Goal: Transaction & Acquisition: Purchase product/service

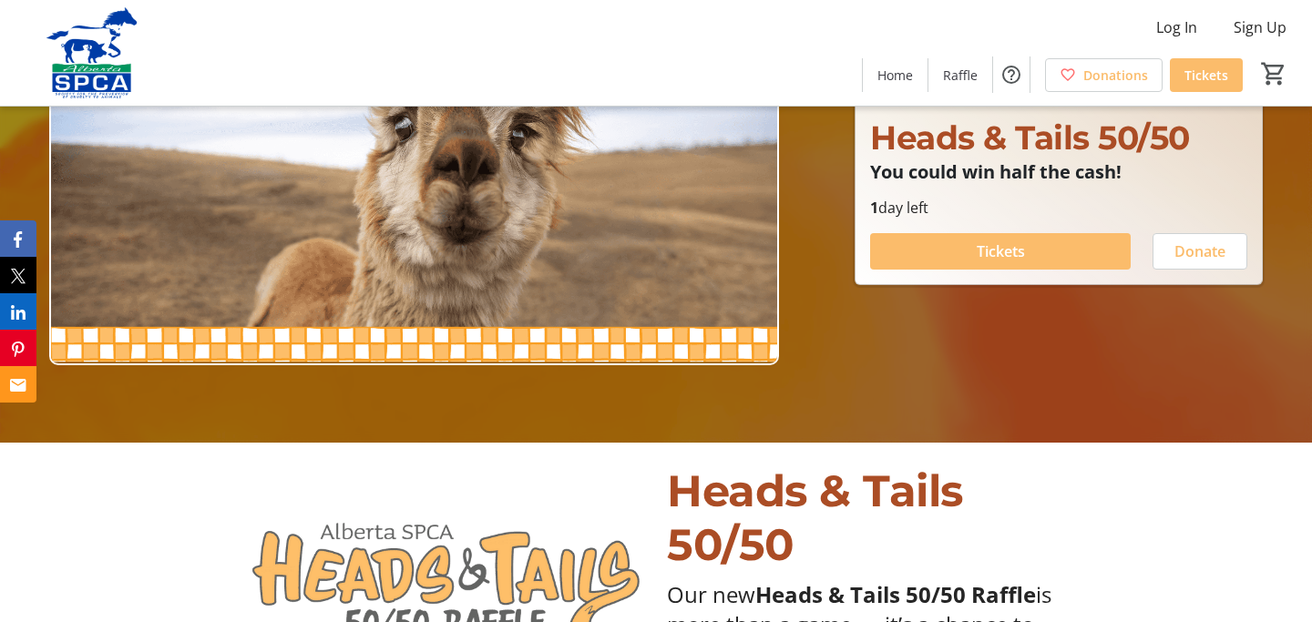
scroll to position [182, 0]
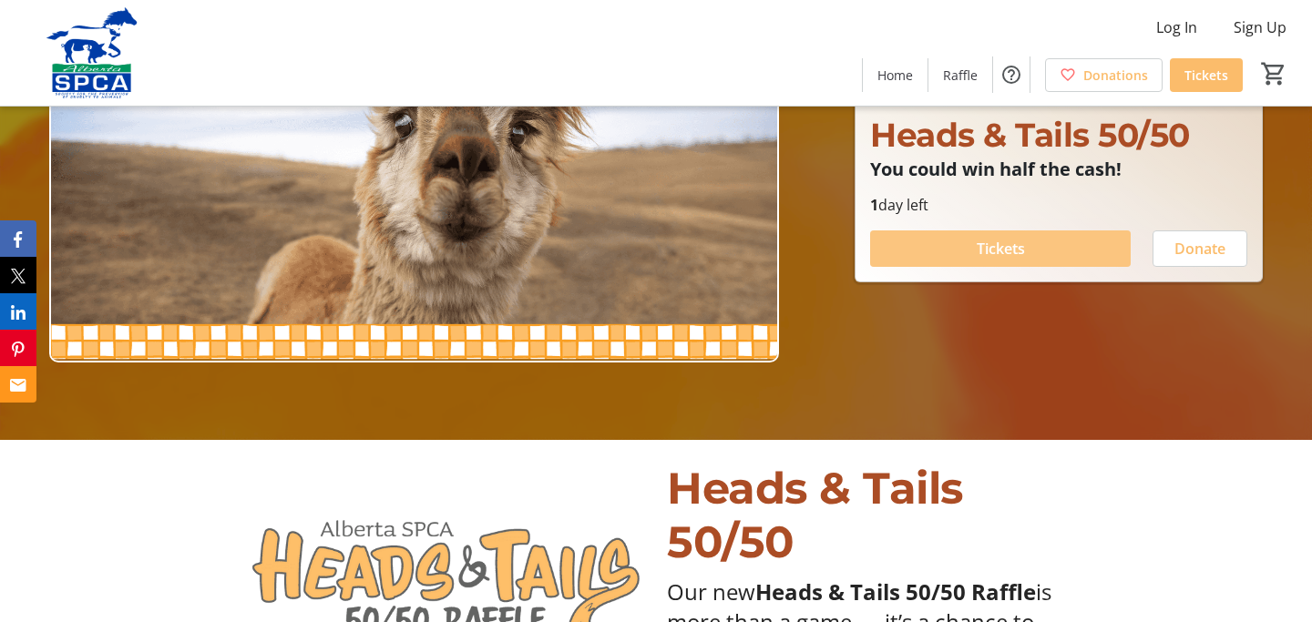
click at [1002, 242] on span "Tickets" at bounding box center [1001, 249] width 48 height 22
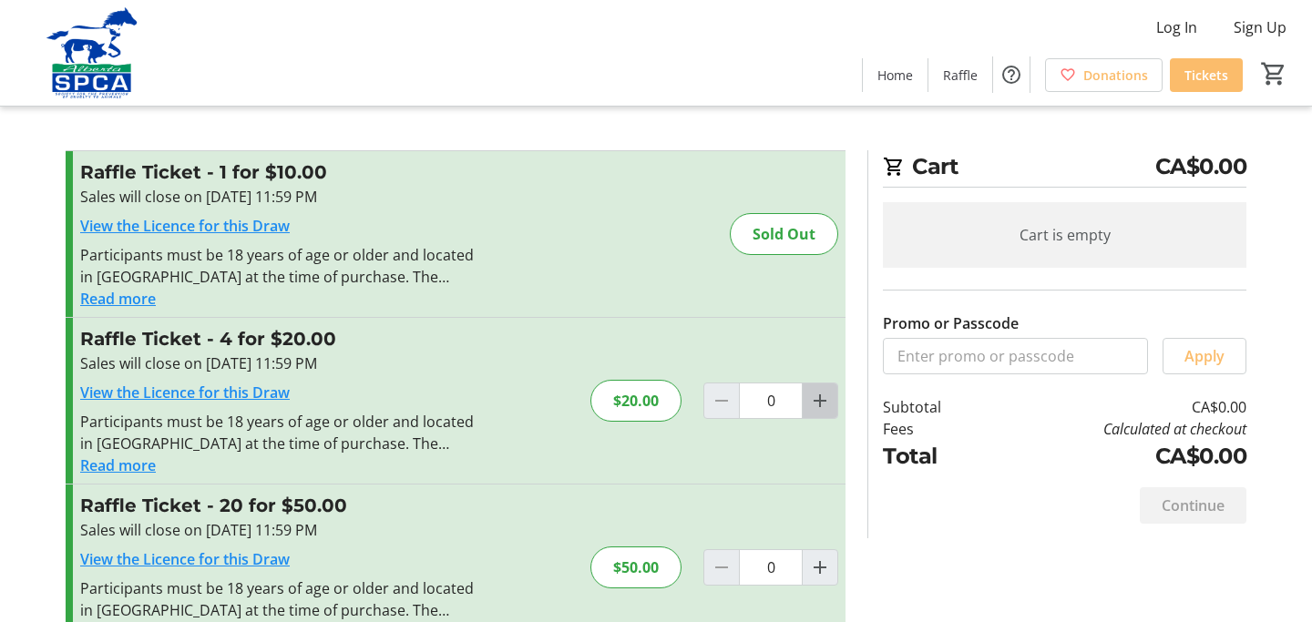
click at [818, 391] on mat-icon "Increment by one" at bounding box center [820, 401] width 22 height 22
type input "1"
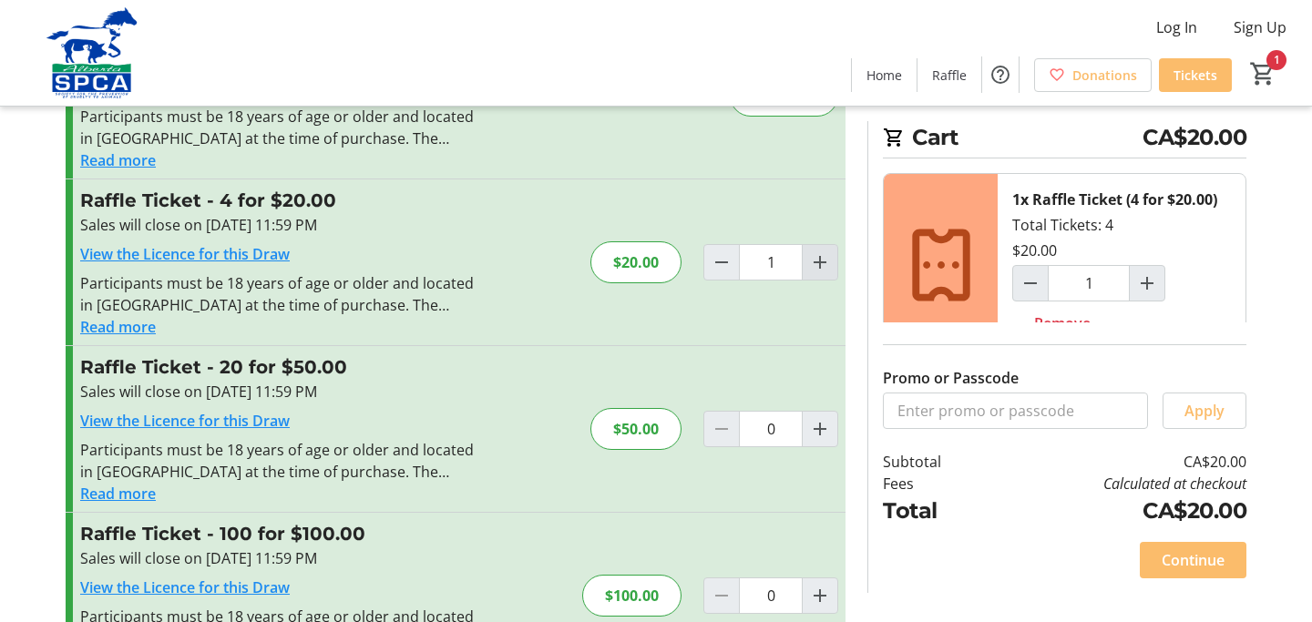
scroll to position [217, 0]
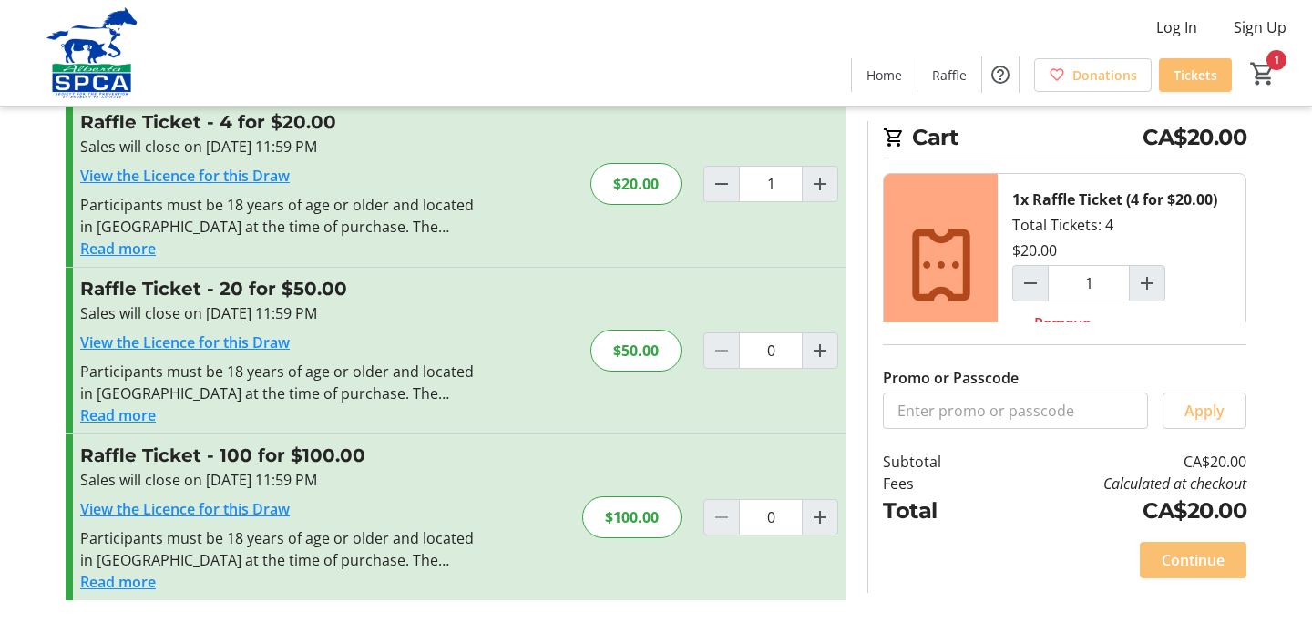
click at [1198, 551] on span "Continue" at bounding box center [1193, 561] width 63 height 22
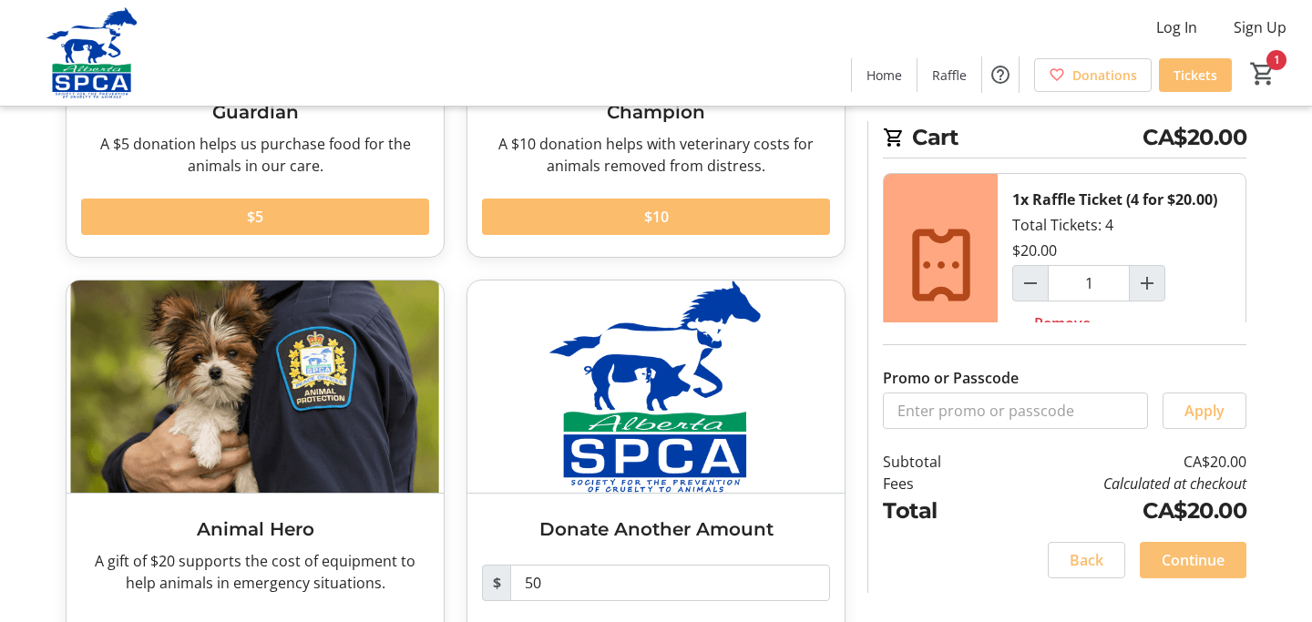
scroll to position [352, 0]
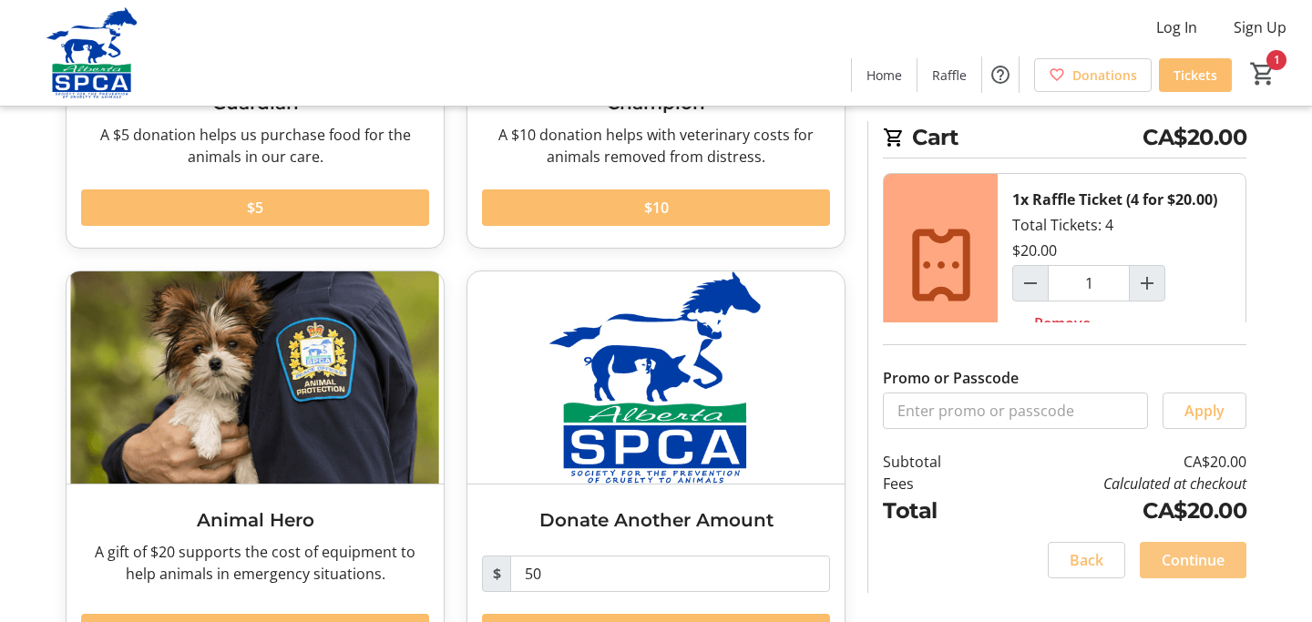
click at [1198, 551] on span "Continue" at bounding box center [1193, 561] width 63 height 22
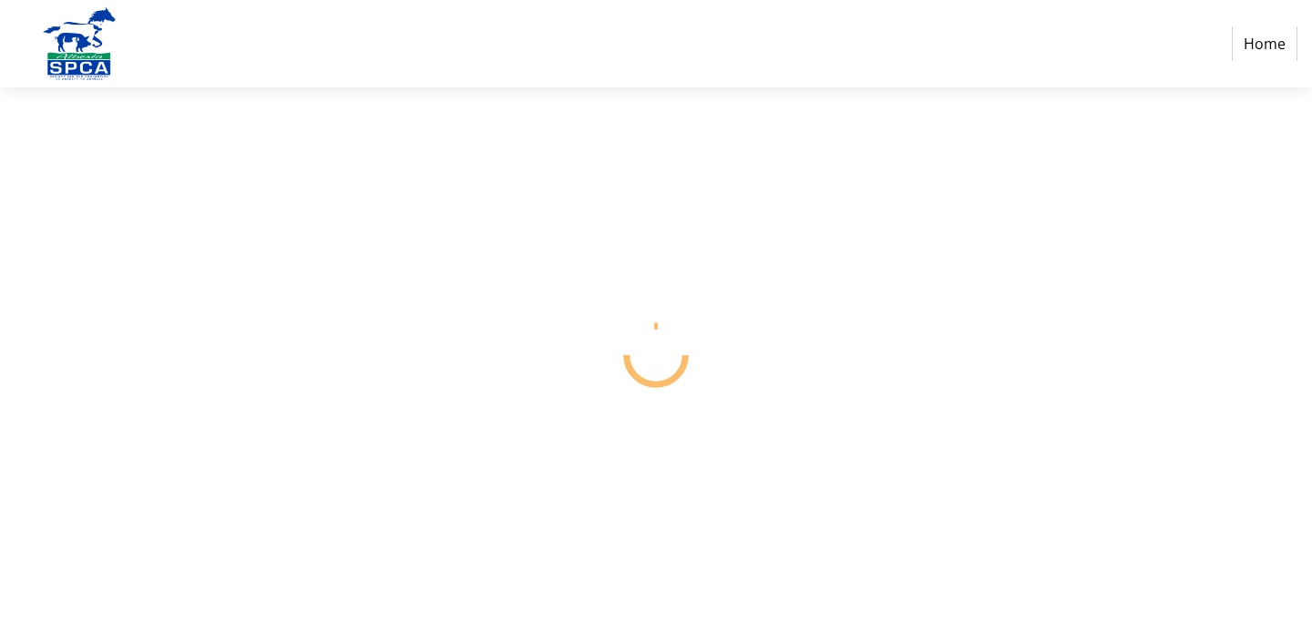
select select "CA"
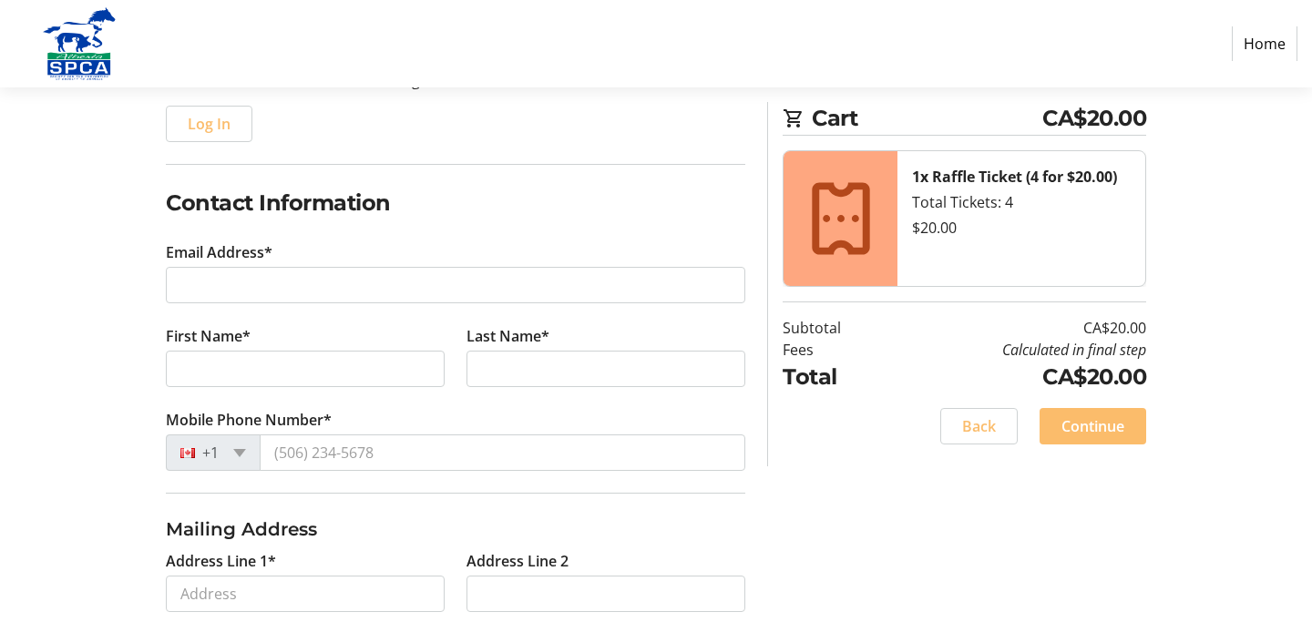
scroll to position [220, 0]
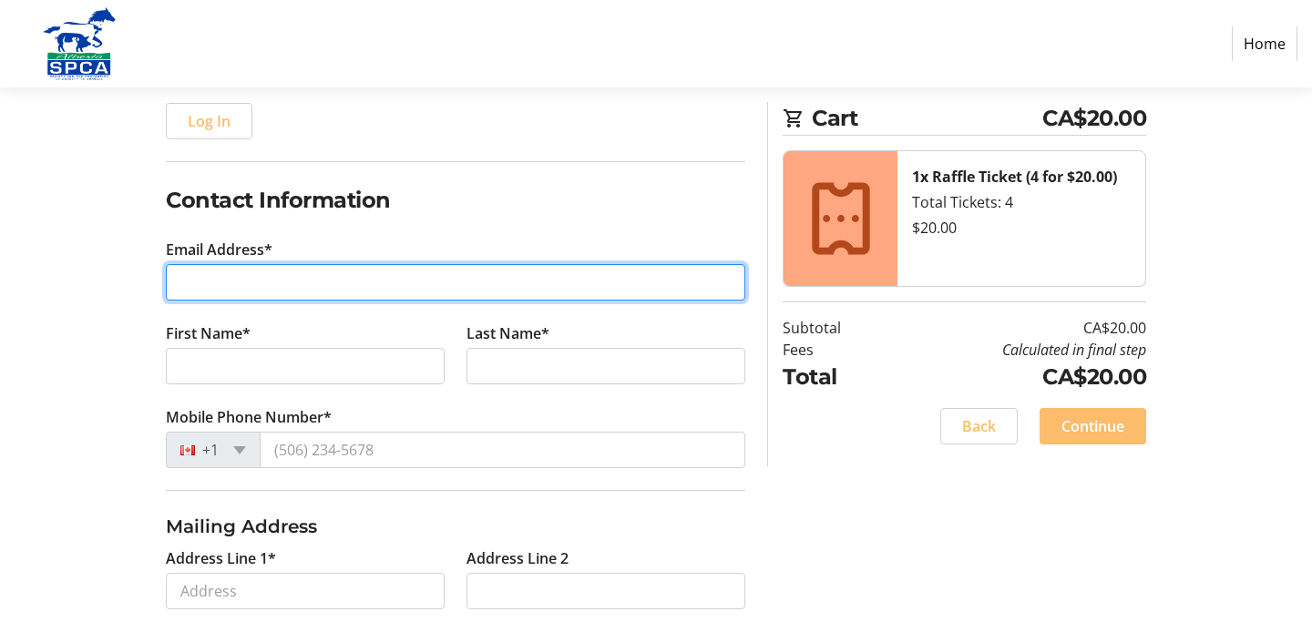
click at [258, 288] on input "Email Address*" at bounding box center [456, 282] width 580 height 36
type input "[EMAIL_ADDRESS][DOMAIN_NAME]"
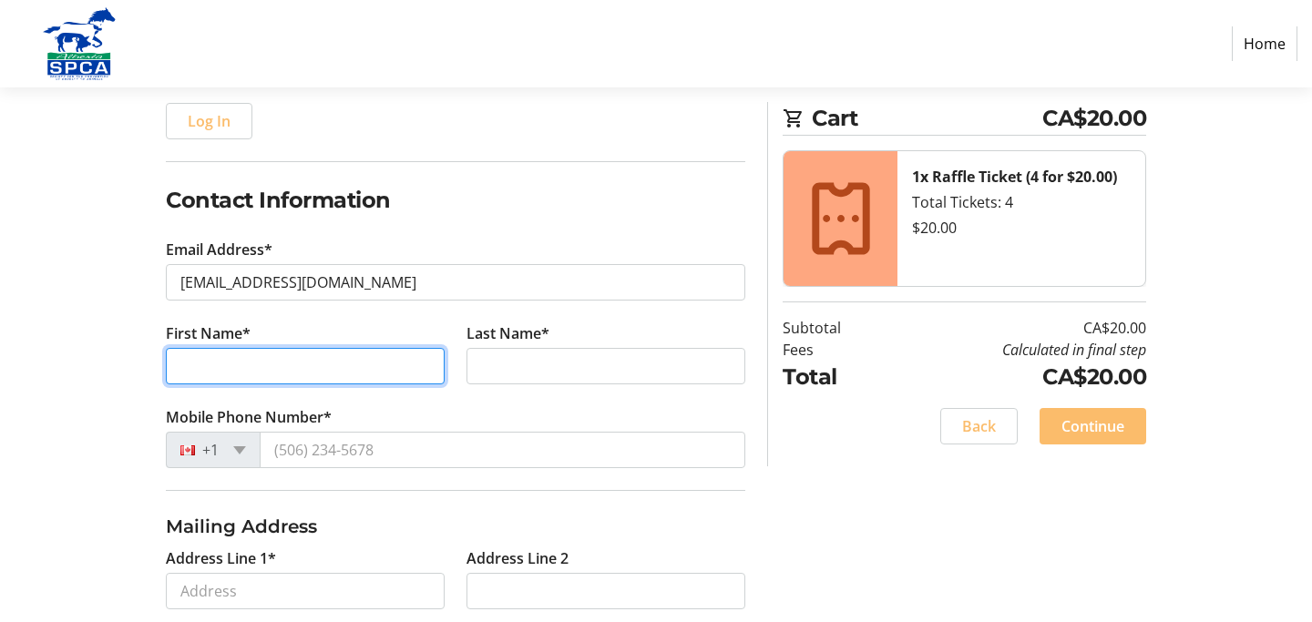
type input "[PERSON_NAME]"
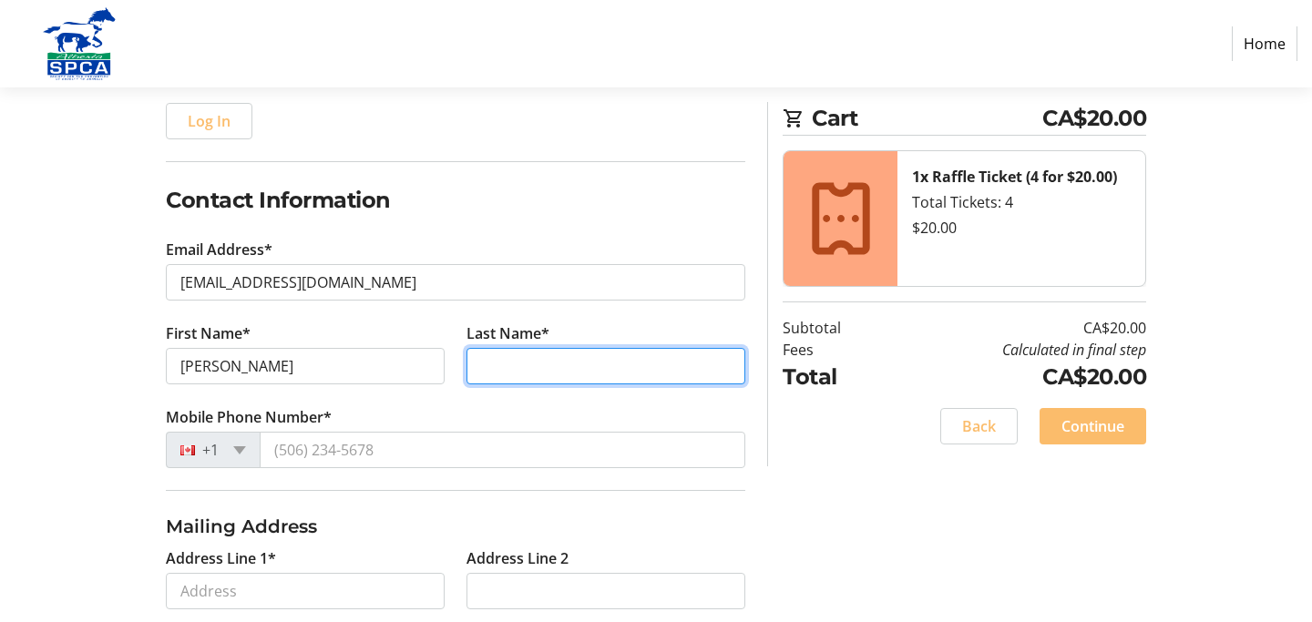
type input "MacGregor"
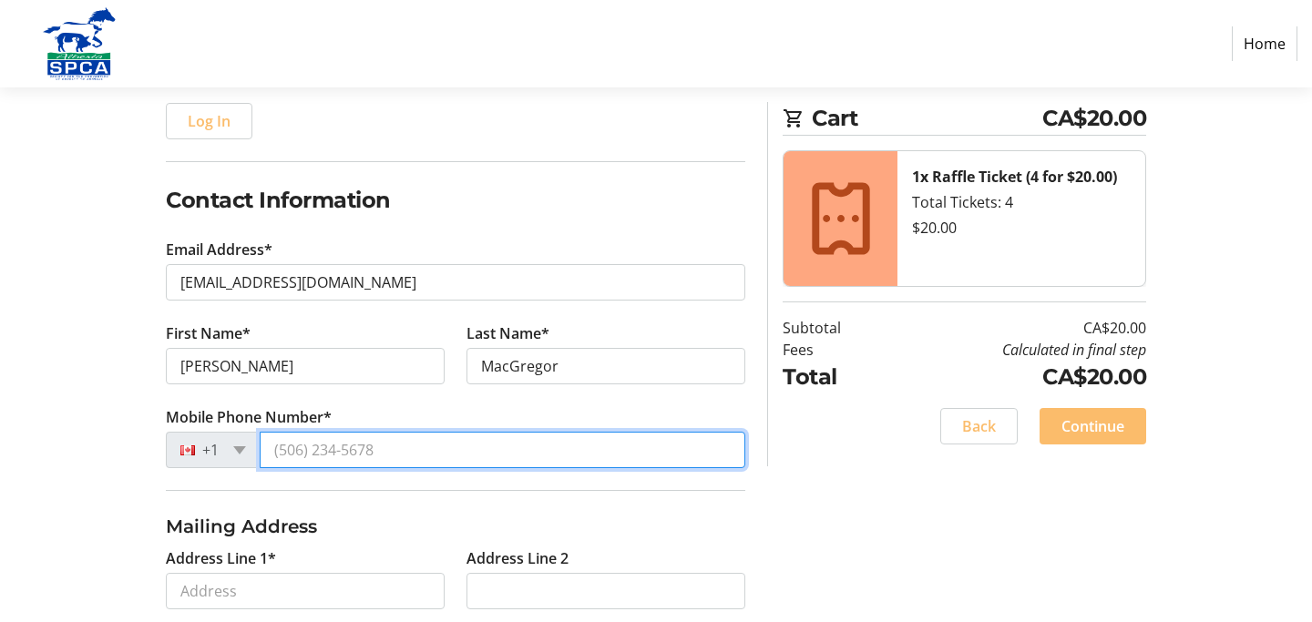
type input "[PHONE_NUMBER]"
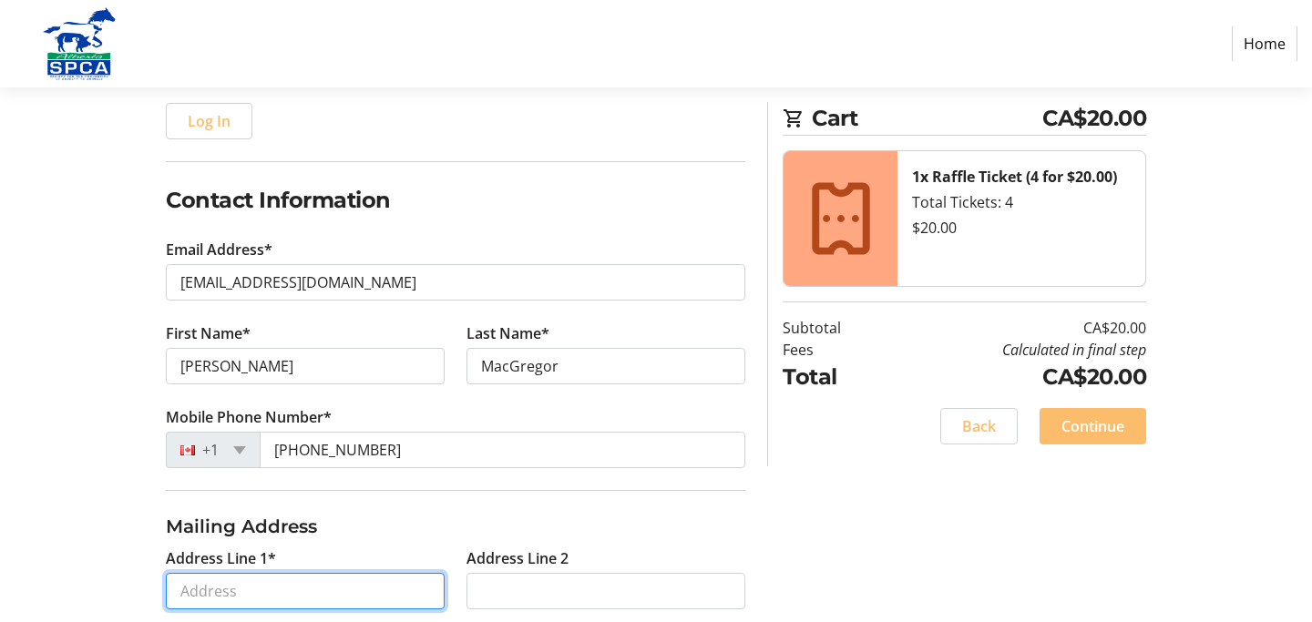
type input "[STREET_ADDRESS]"
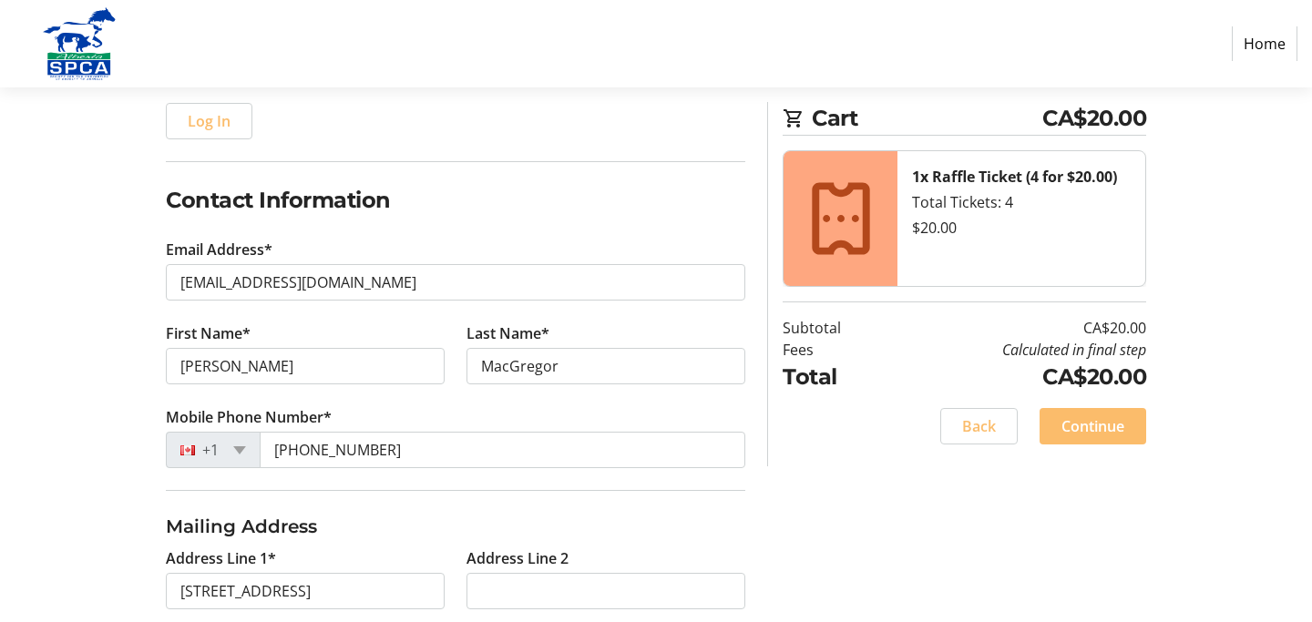
type input "[GEOGRAPHIC_DATA]"
select select "AB"
type input "T2K 4R2"
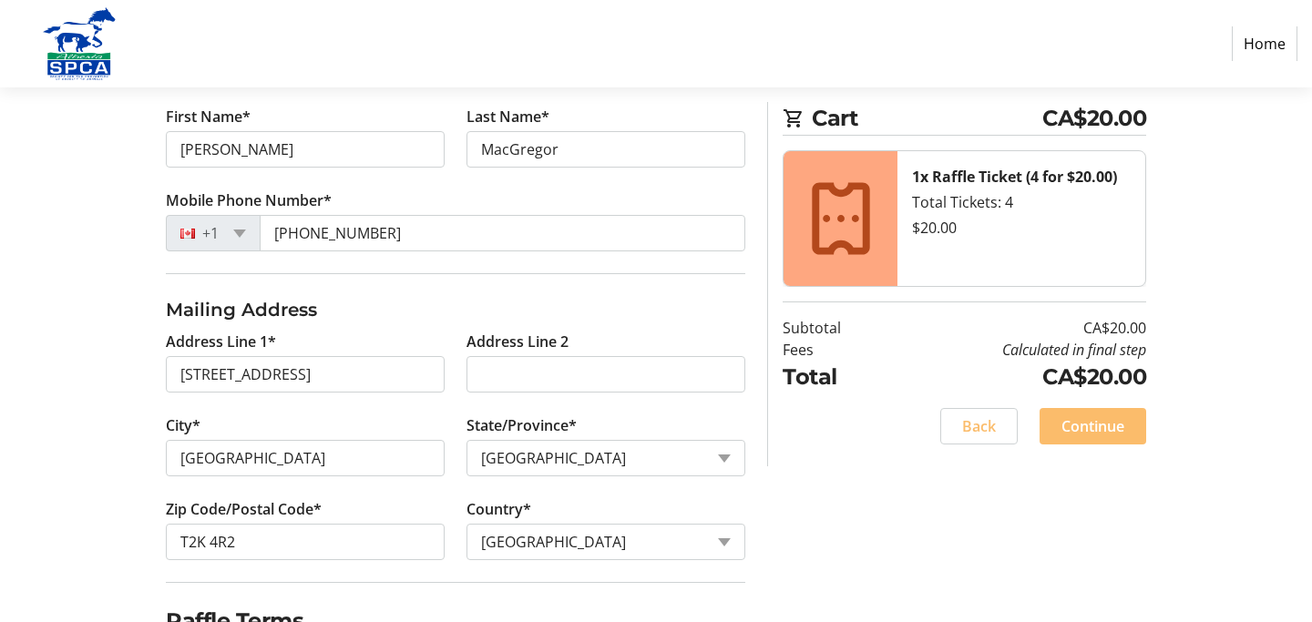
scroll to position [532, 0]
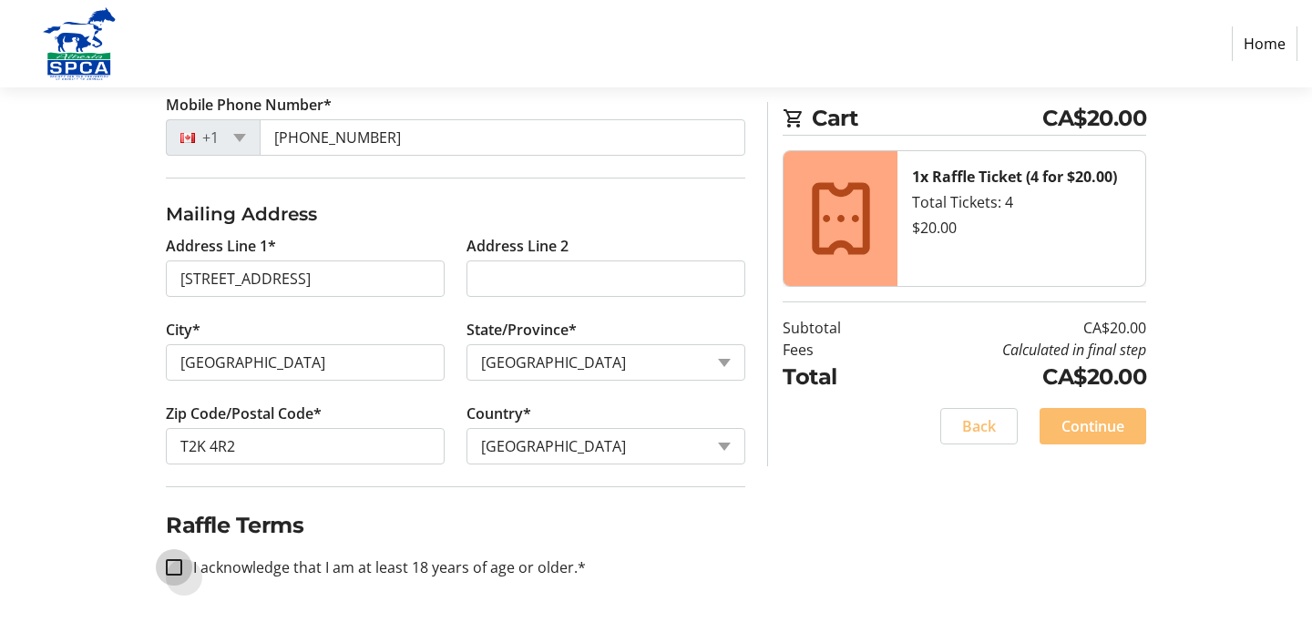
click at [170, 571] on input "I acknowledge that I am at least 18 years of age or older.*" at bounding box center [174, 568] width 16 height 16
checkbox input "true"
click at [1110, 441] on span at bounding box center [1093, 427] width 107 height 44
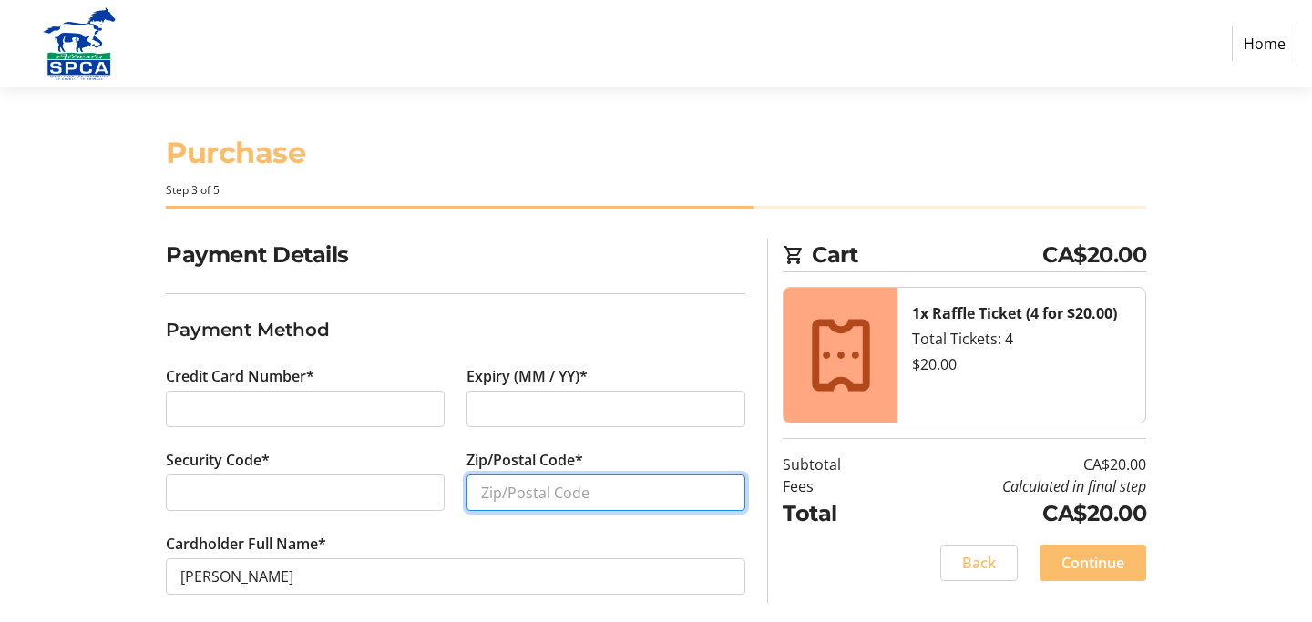
click at [555, 481] on input "Zip/Postal Code*" at bounding box center [606, 493] width 279 height 36
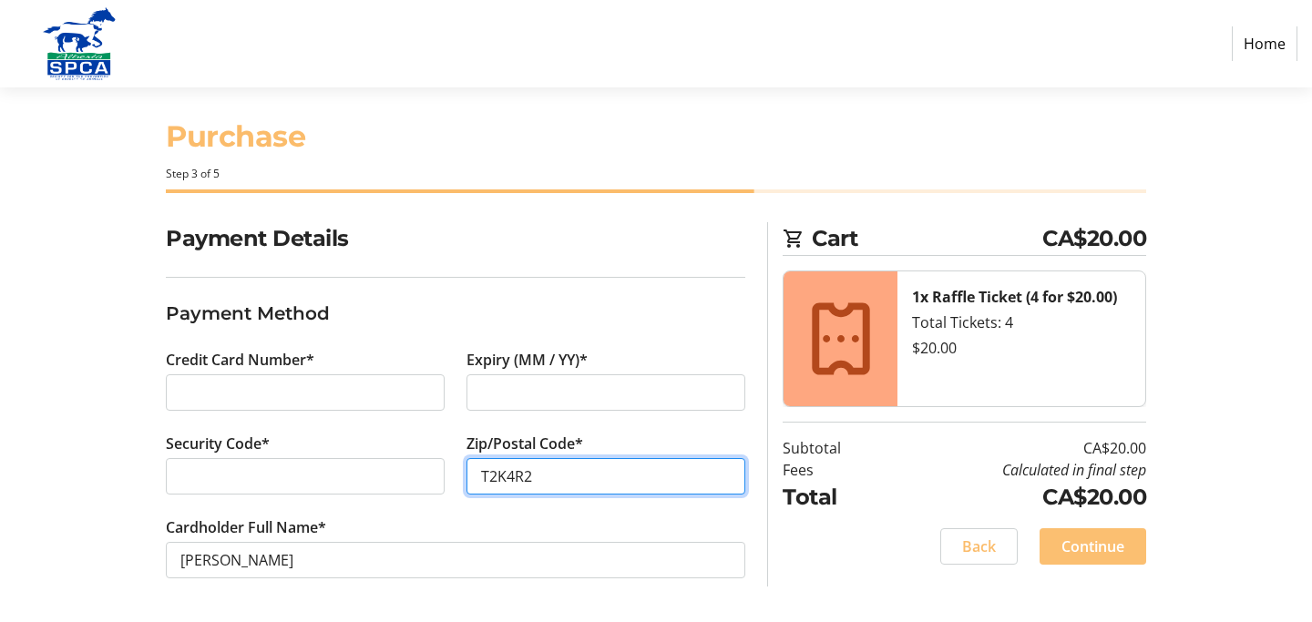
type input "T2K4R2"
click at [1101, 547] on span "Continue" at bounding box center [1093, 547] width 63 height 22
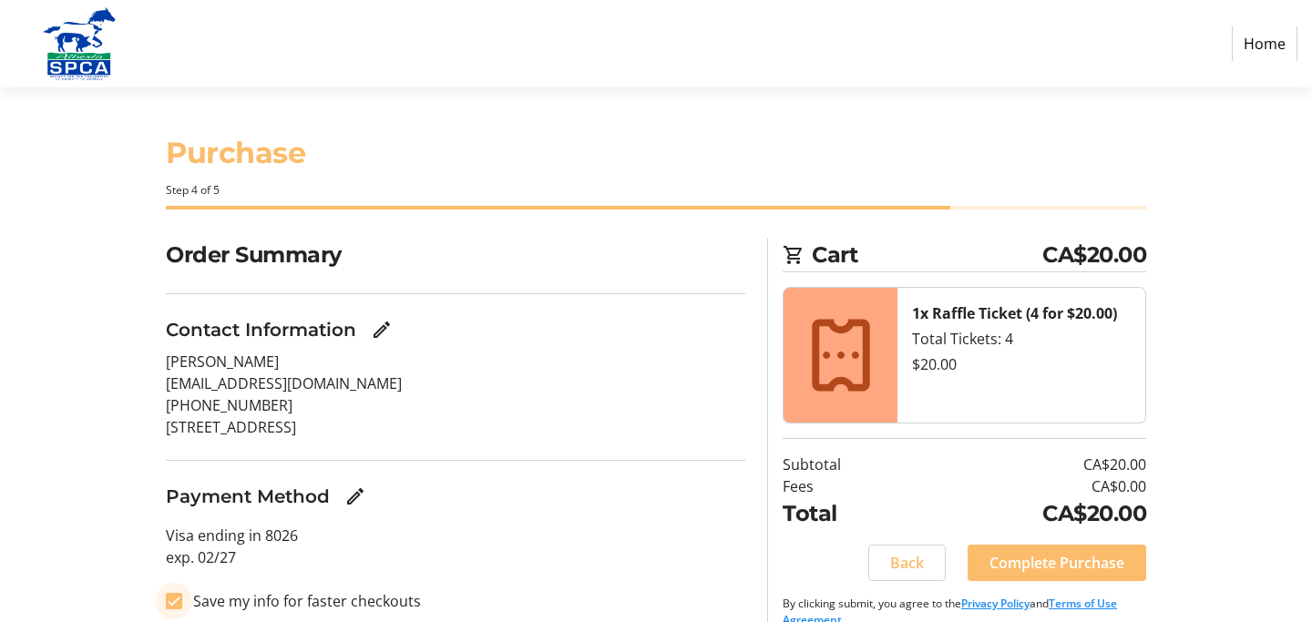
click at [175, 599] on input "Save my info for faster checkouts" at bounding box center [174, 601] width 16 height 16
checkbox input "false"
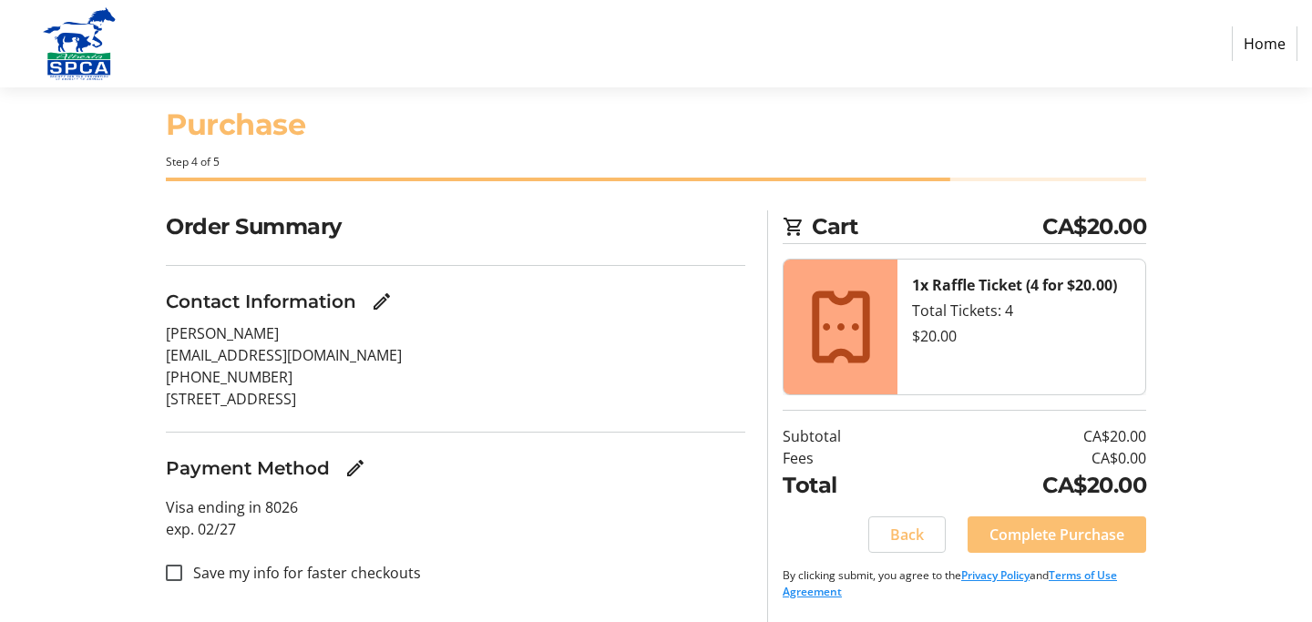
click at [1087, 534] on span "Complete Purchase" at bounding box center [1057, 535] width 135 height 22
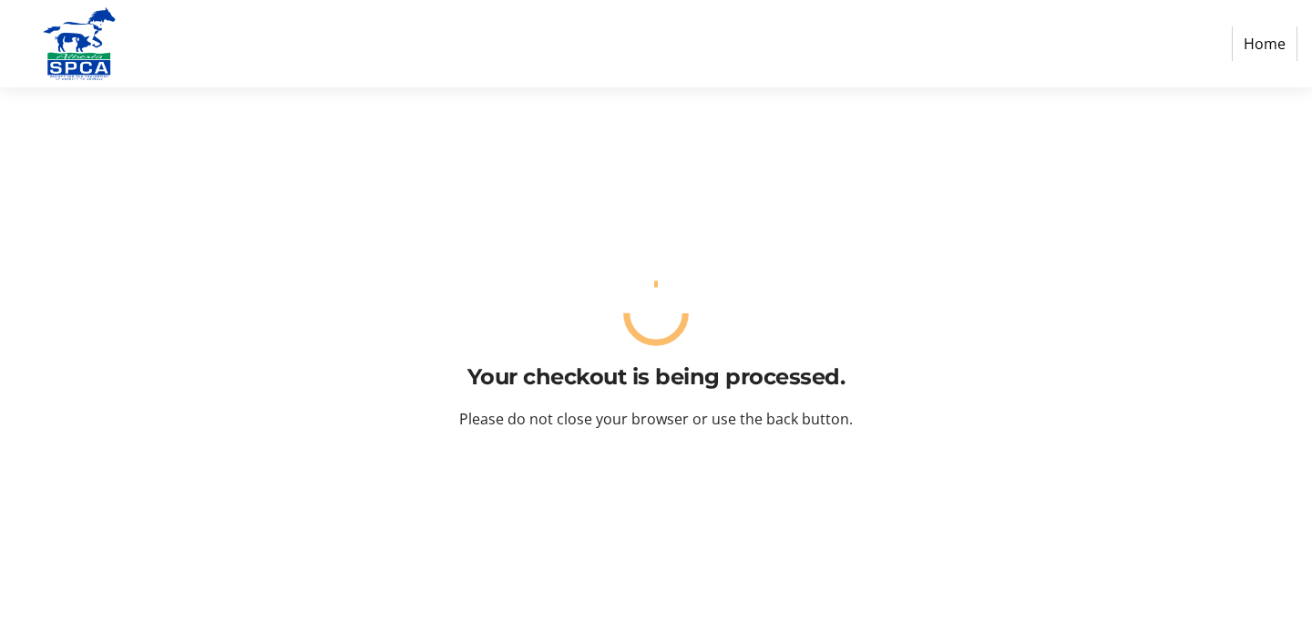
scroll to position [0, 0]
